Goal: Task Accomplishment & Management: Complete application form

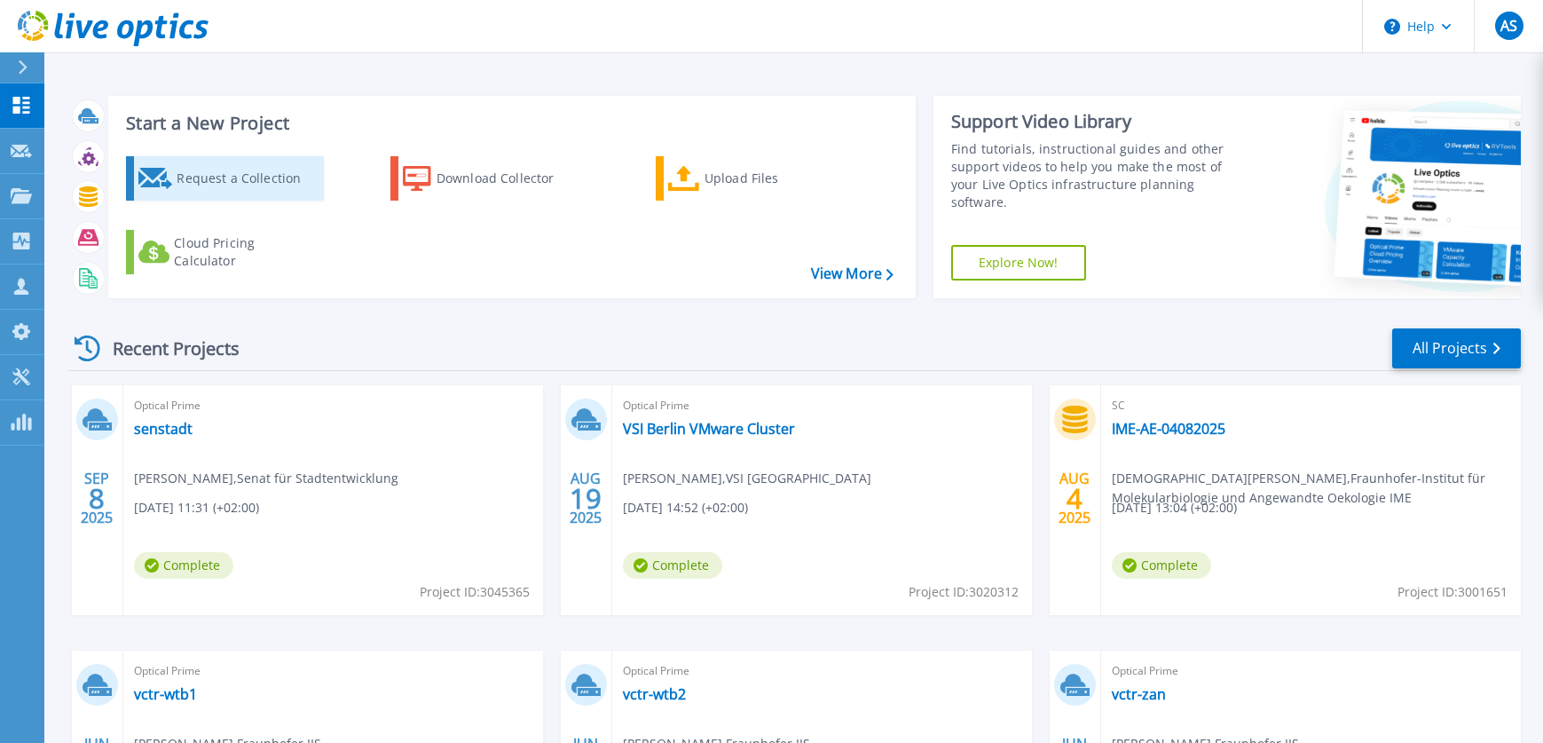
click at [192, 185] on div "Request a Collection" at bounding box center [248, 178] width 142 height 35
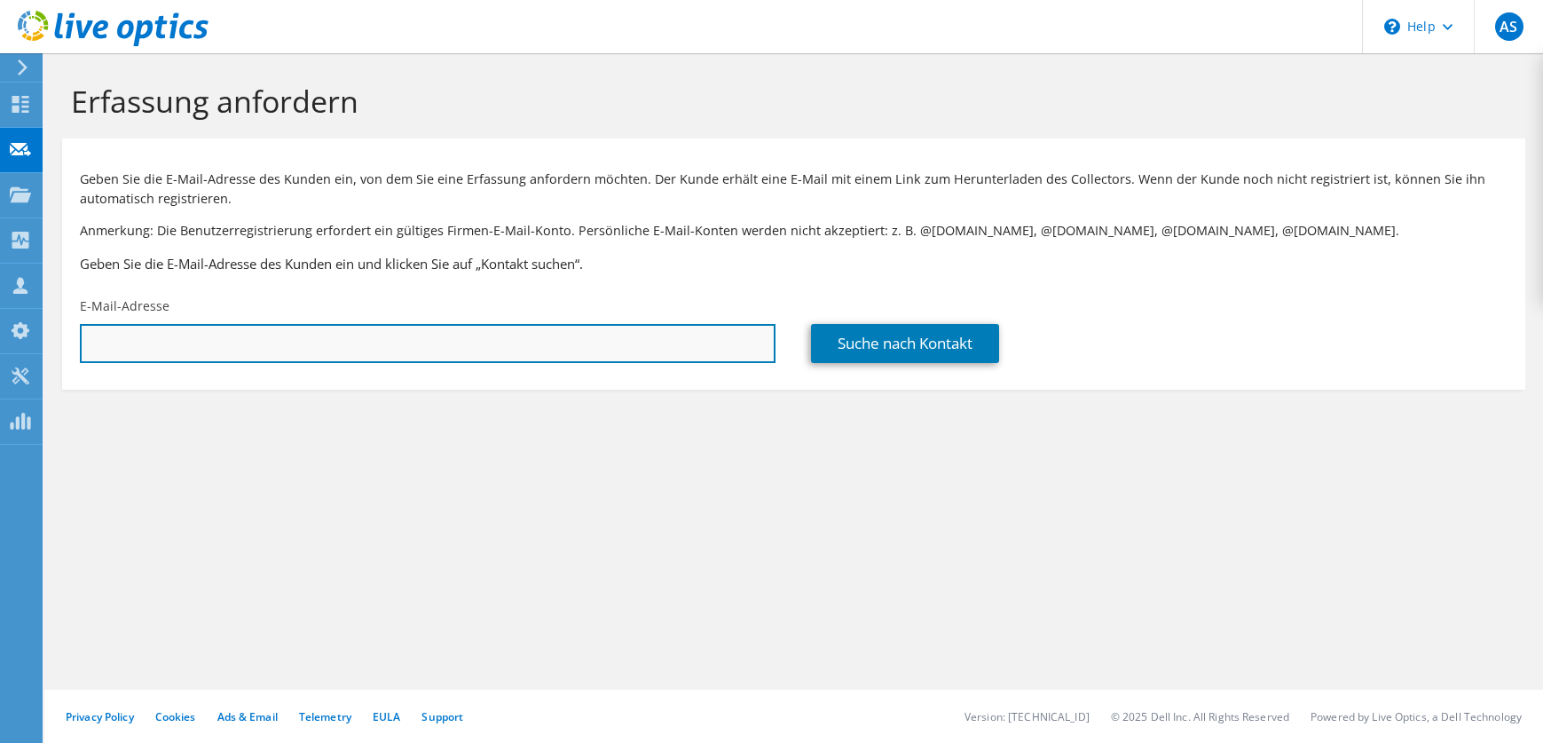
click at [280, 339] on input "text" at bounding box center [427, 343] width 695 height 39
paste input "505092"
type input "505092"
drag, startPoint x: 402, startPoint y: 347, endPoint x: 65, endPoint y: 349, distance: 337.1
click at [65, 349] on div "E-Mail-Adresse 505092" at bounding box center [427, 329] width 731 height 83
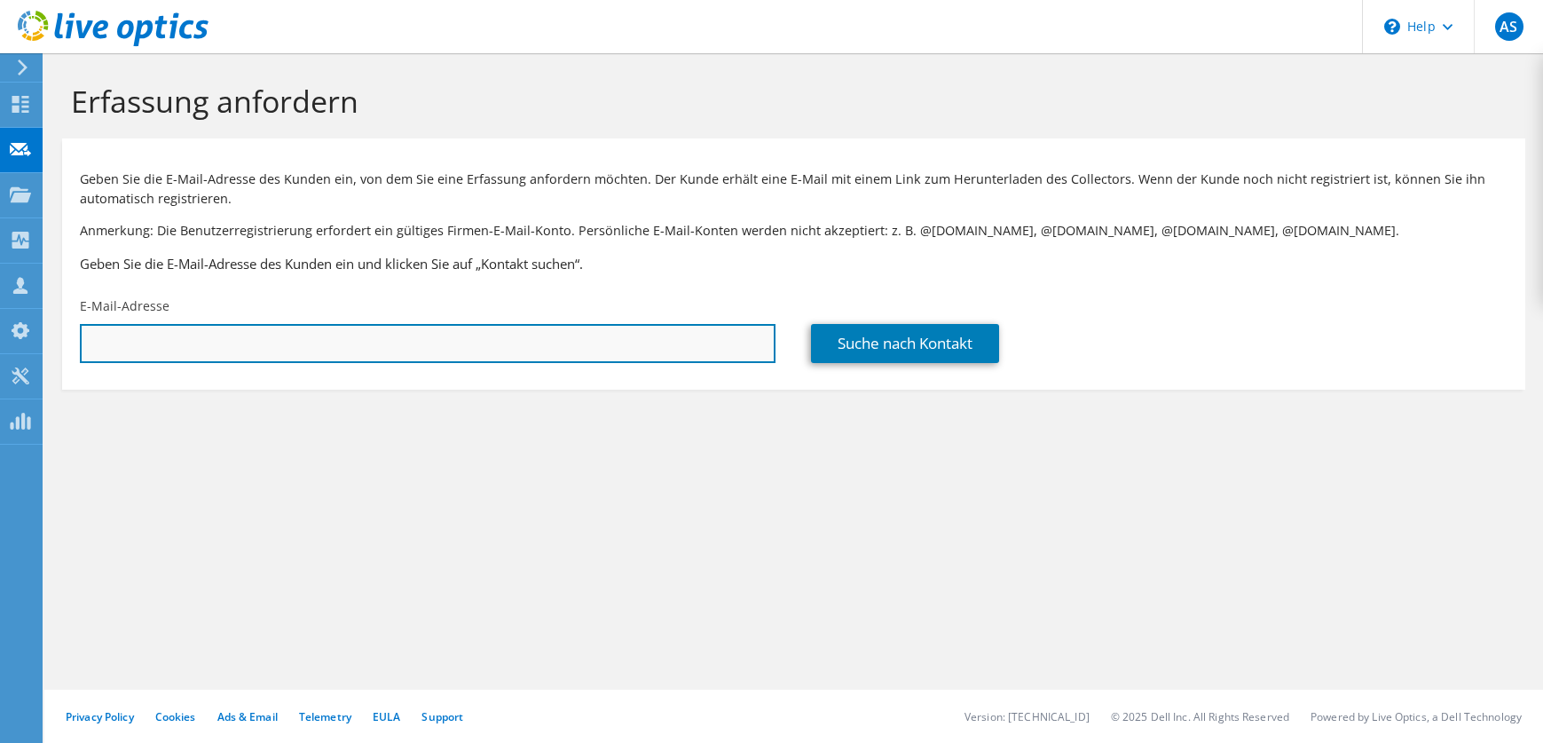
click at [158, 358] on input "text" at bounding box center [427, 343] width 695 height 39
paste input "[PERSON_NAME][EMAIL_ADDRESS][DOMAIN_NAME]"
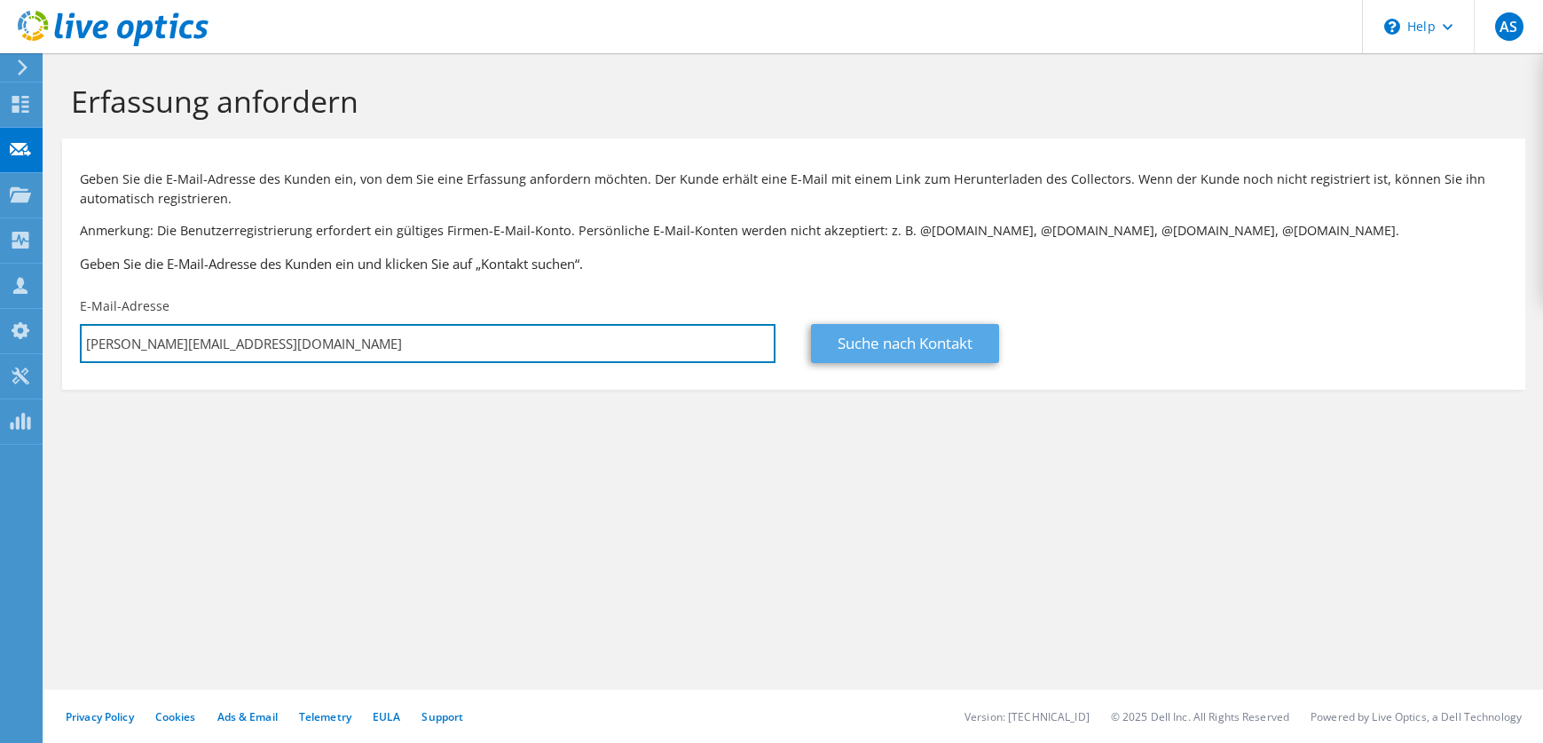
type input "[PERSON_NAME][EMAIL_ADDRESS][DOMAIN_NAME]"
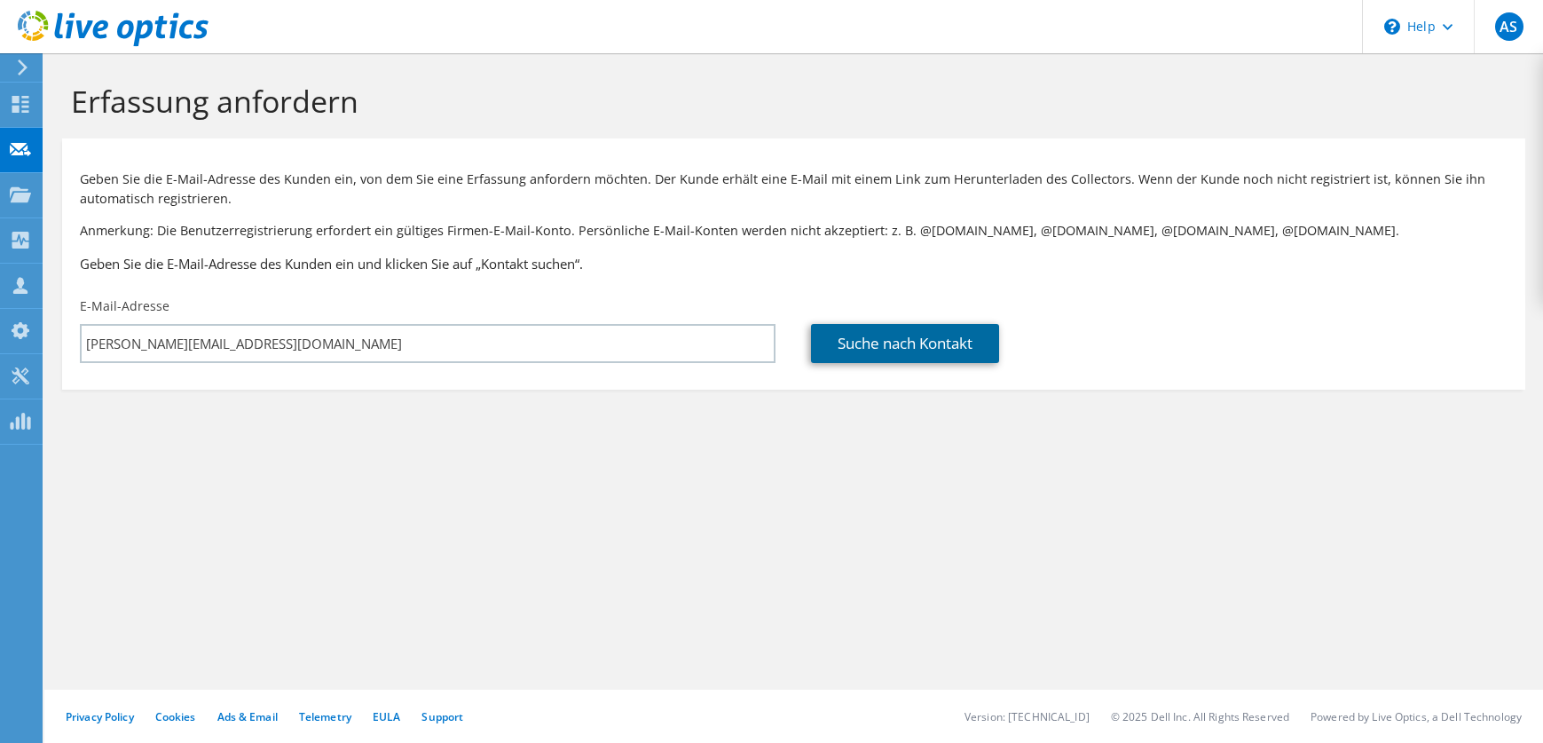
click at [929, 351] on link "Suche nach Kontakt" at bounding box center [905, 343] width 188 height 39
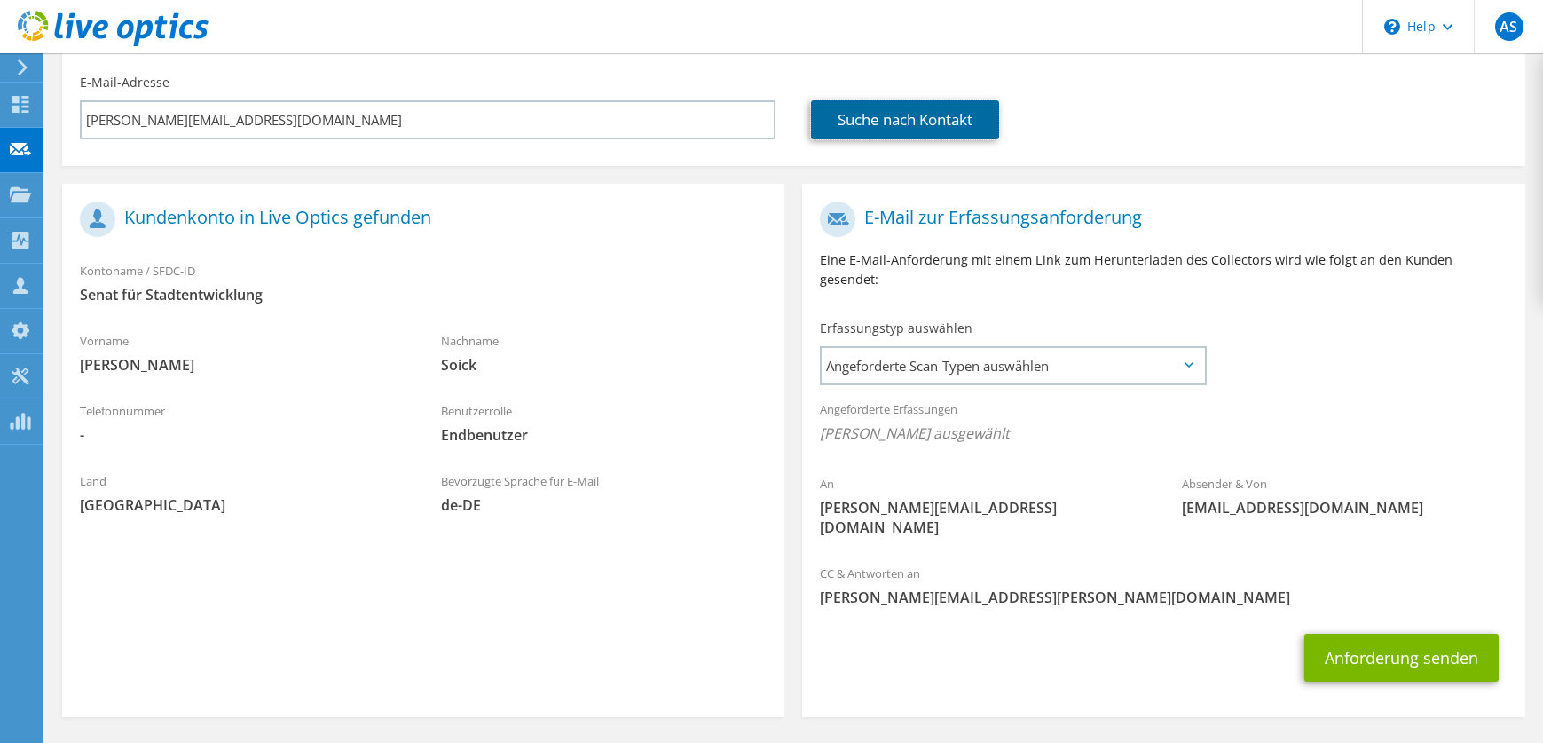
scroll to position [248, 0]
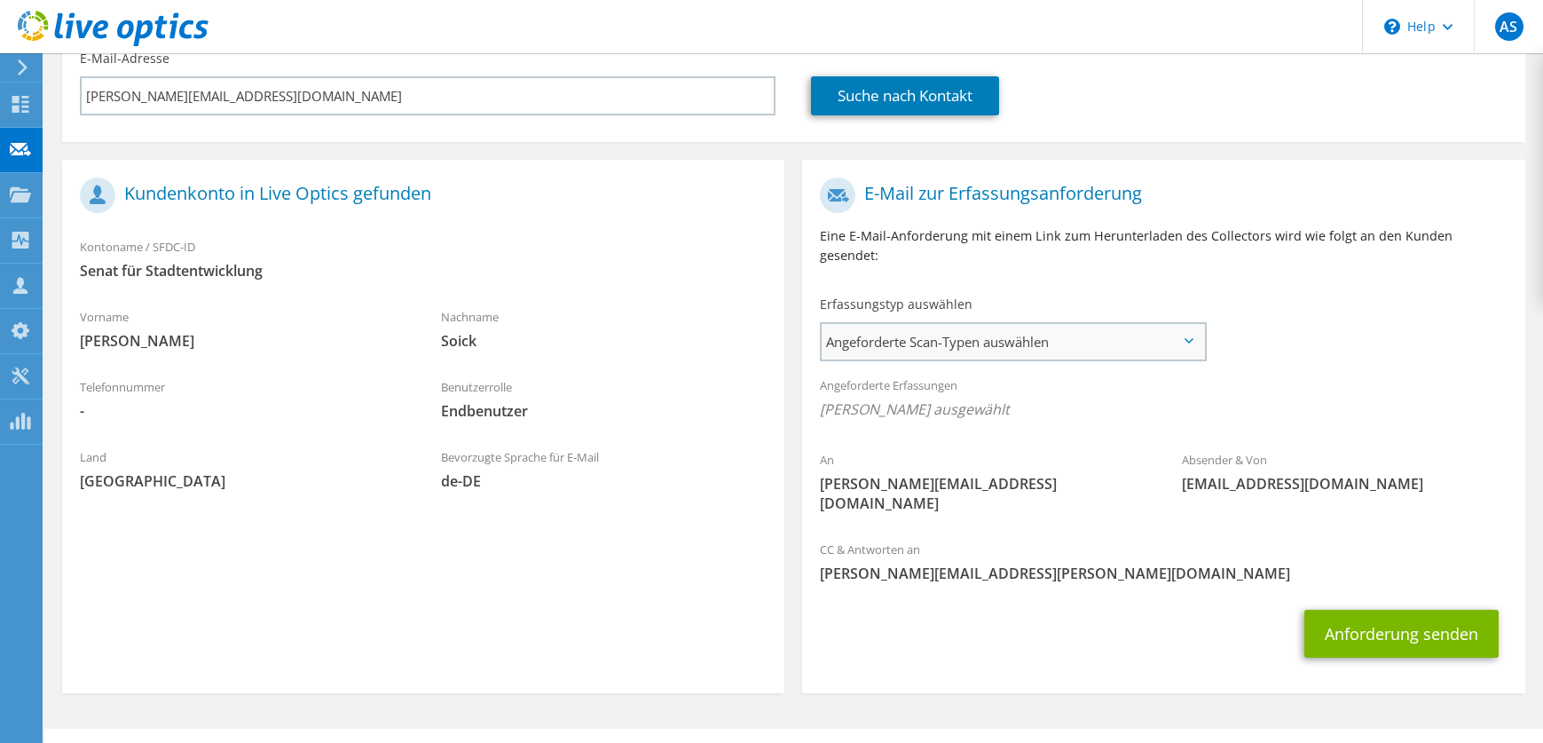
click at [975, 324] on span "Angeforderte Scan-Typen auswählen" at bounding box center [1012, 341] width 382 height 35
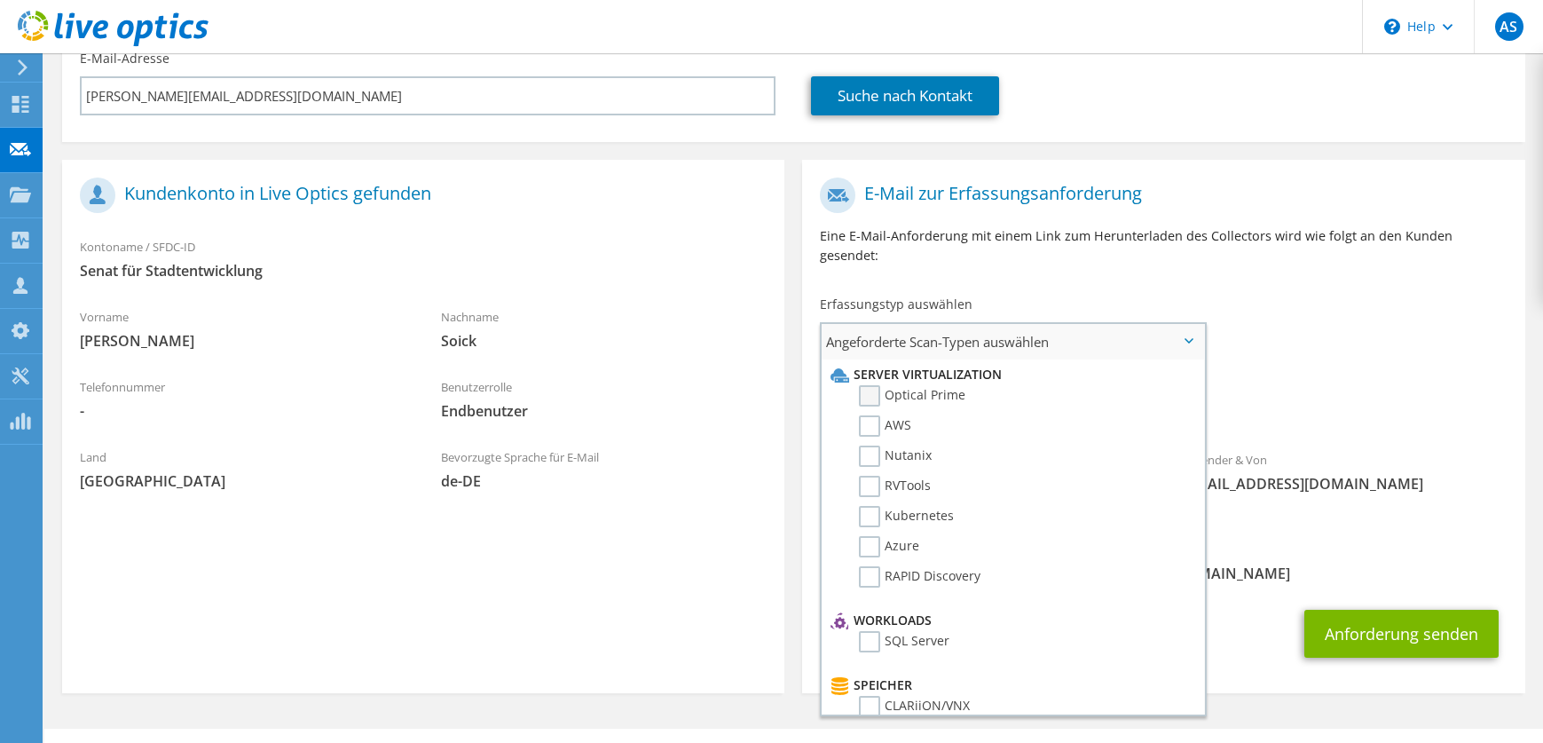
click at [870, 385] on label "Optical Prime" at bounding box center [912, 395] width 106 height 21
click at [0, 0] on input "Optical Prime" at bounding box center [0, 0] width 0 height 0
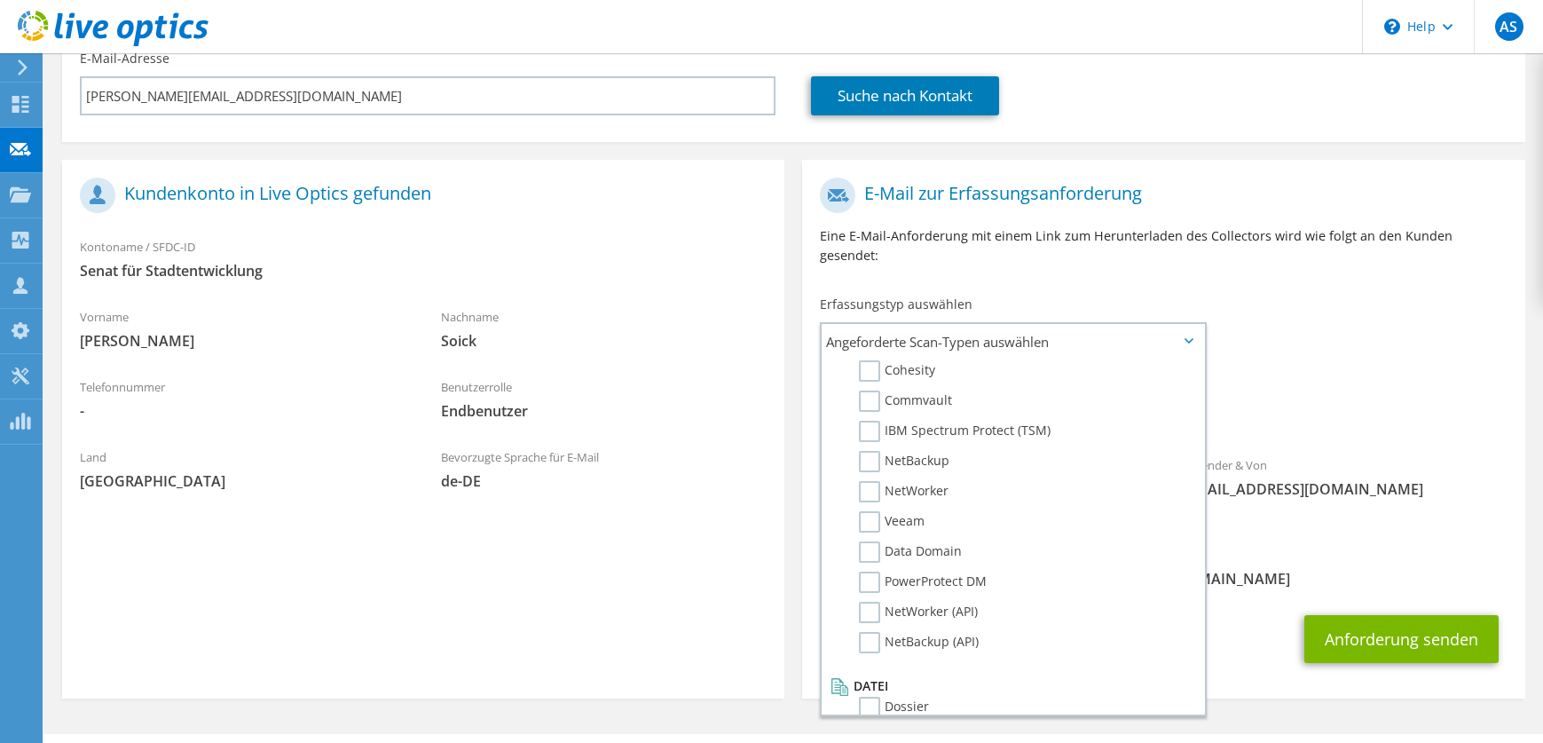
scroll to position [844, 0]
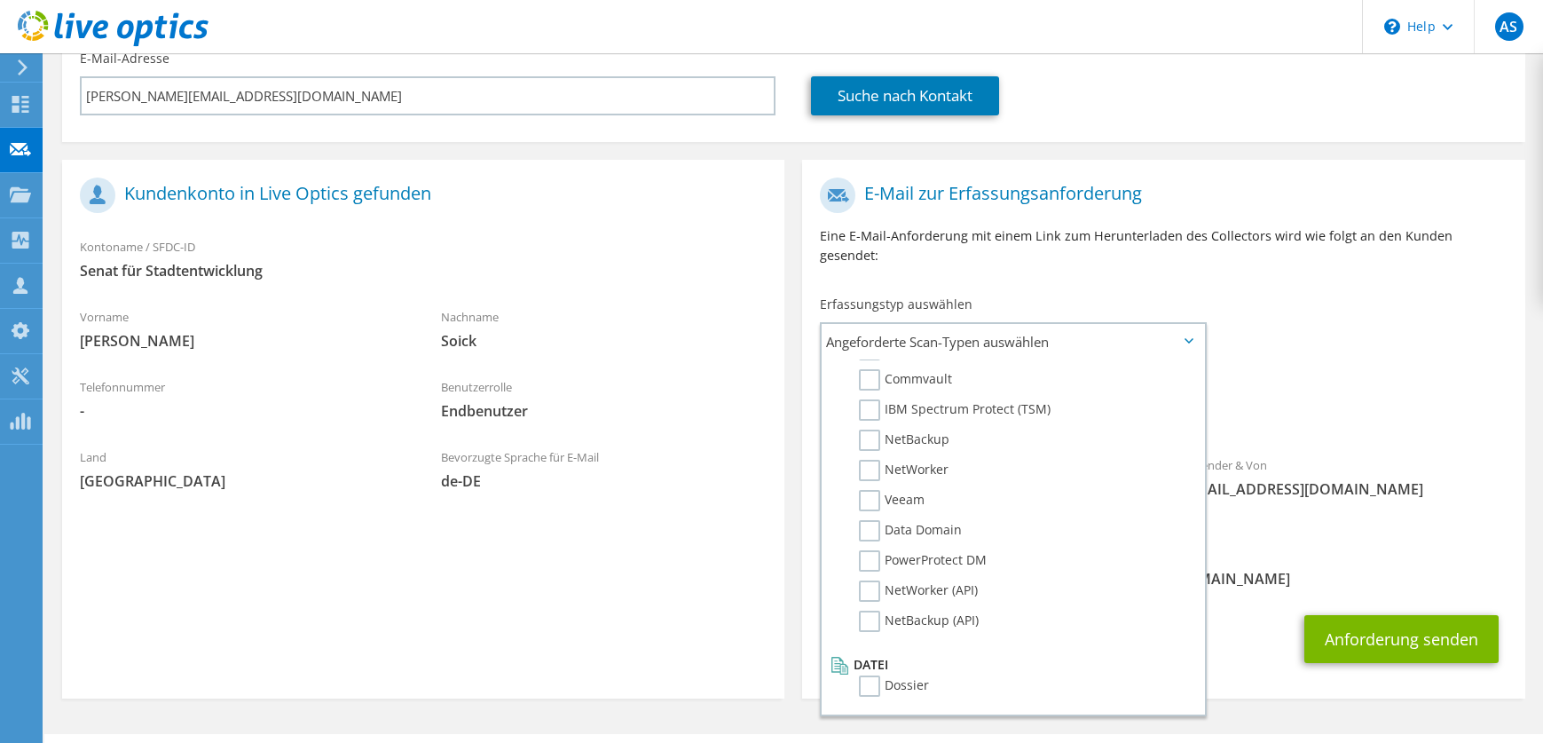
click at [1419, 366] on div "Angeforderte Erfassungen [PERSON_NAME] ausgewählt Optical Prime" at bounding box center [1163, 401] width 722 height 71
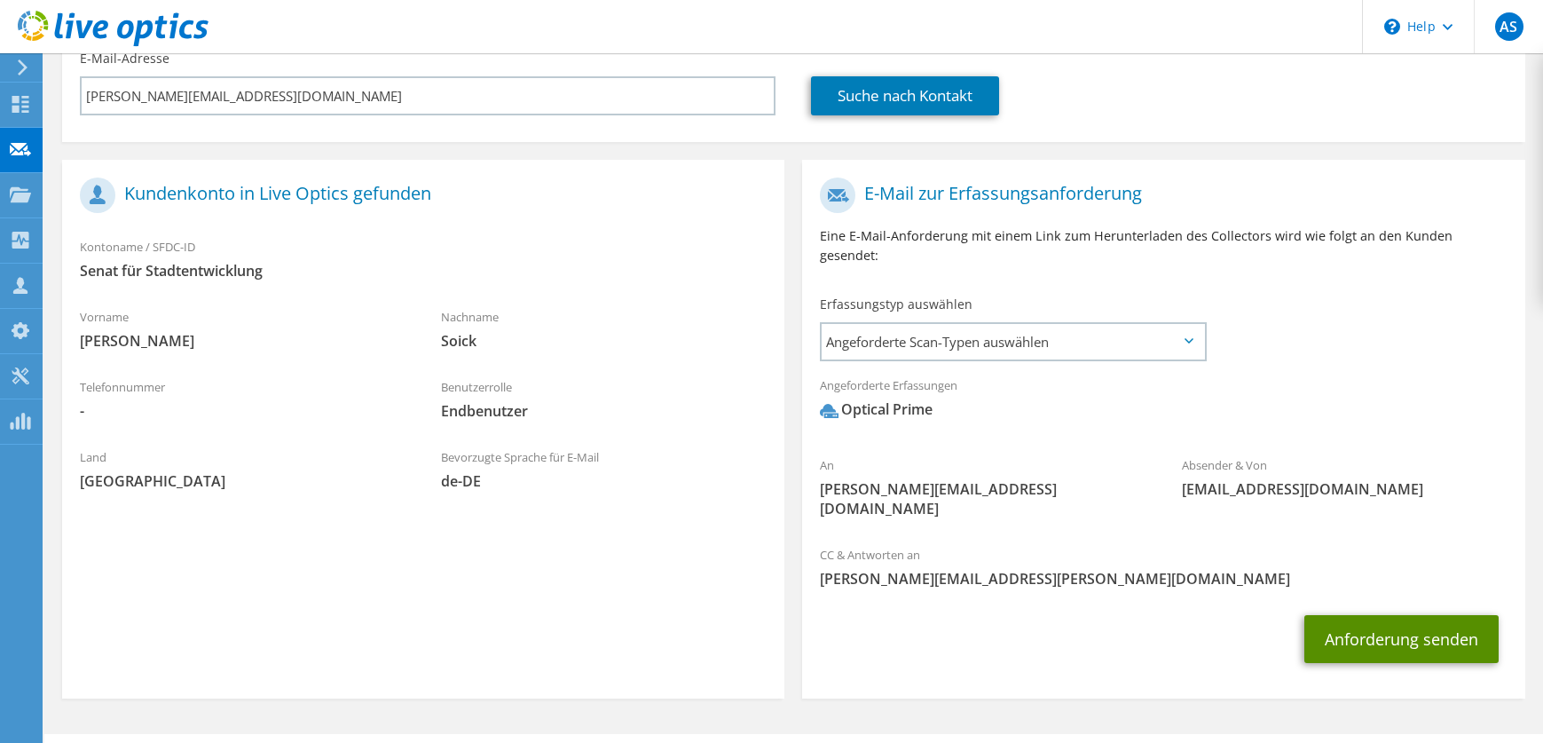
click at [1372, 615] on button "Anforderung senden" at bounding box center [1401, 639] width 194 height 48
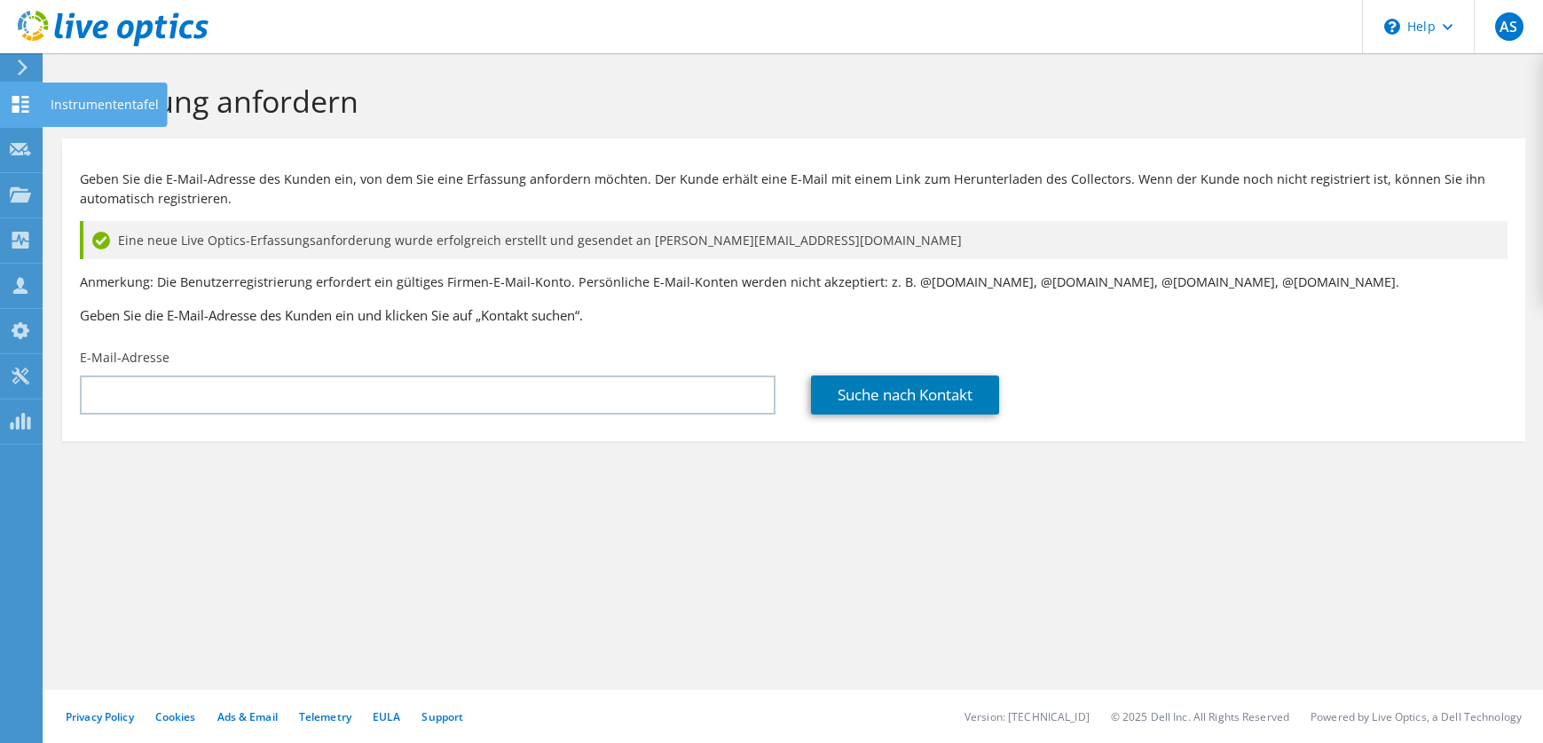
click at [30, 107] on icon at bounding box center [20, 104] width 21 height 17
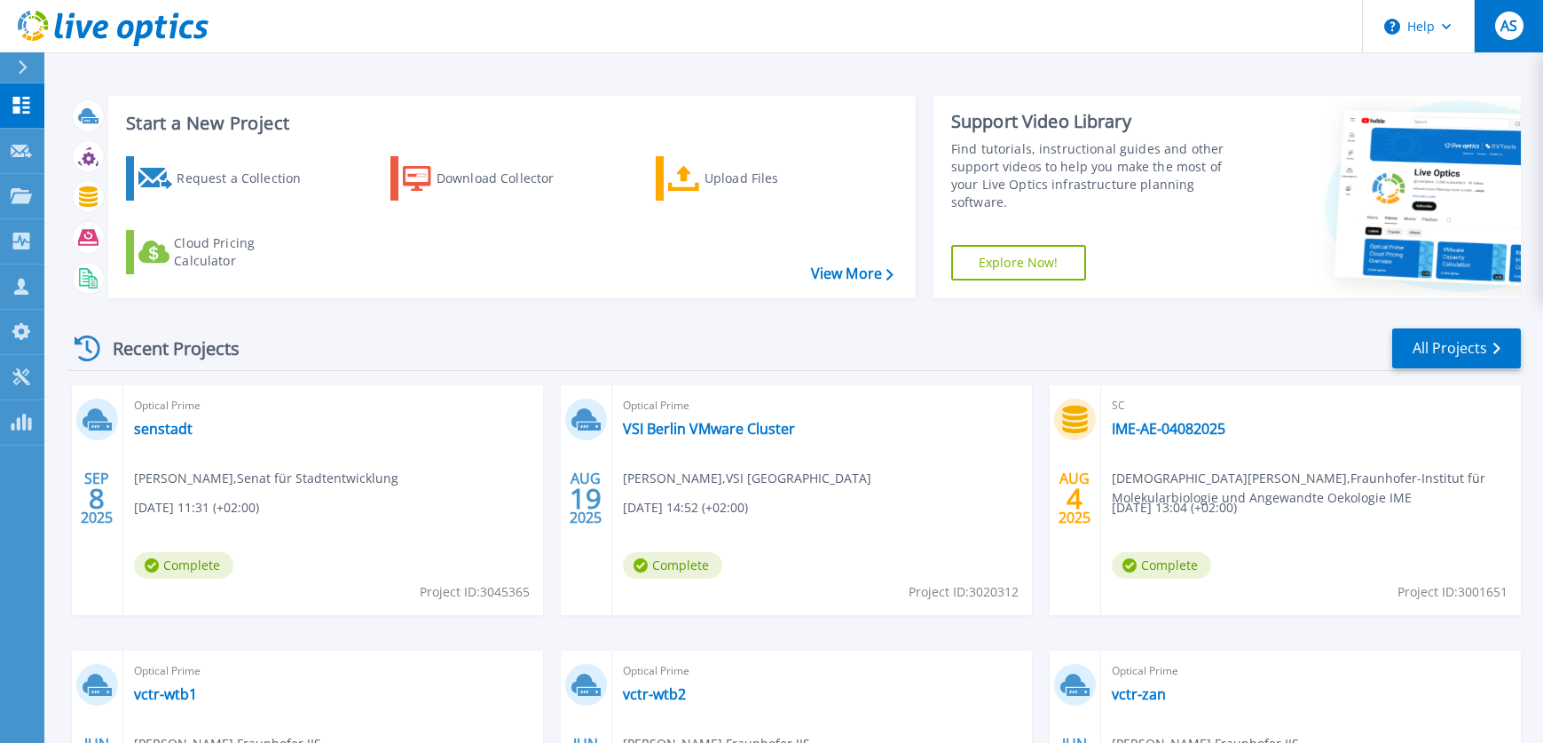
click at [1513, 28] on span "AS" at bounding box center [1508, 26] width 17 height 14
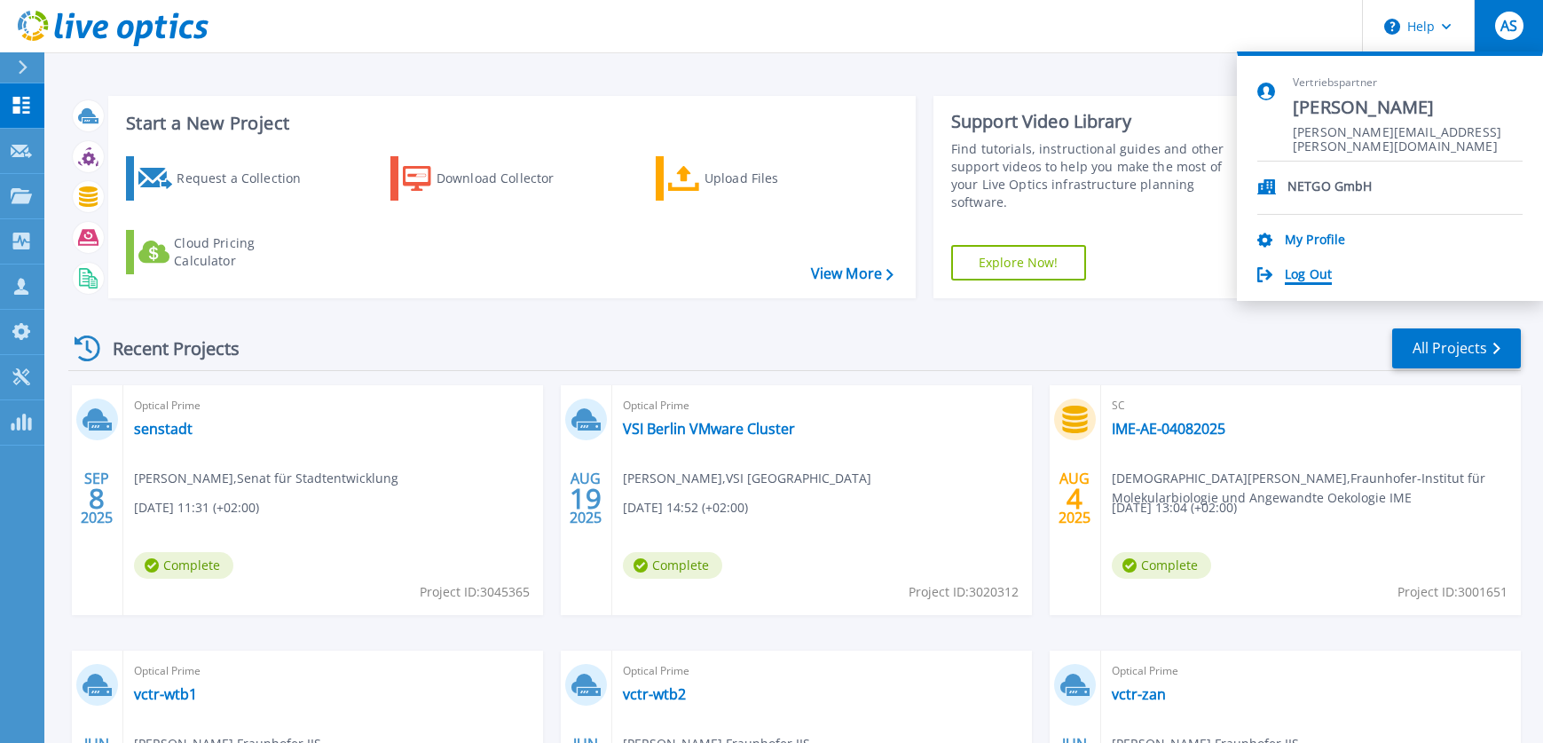
click at [1309, 273] on link "Log Out" at bounding box center [1308, 275] width 47 height 17
